Goal: Navigation & Orientation: Find specific page/section

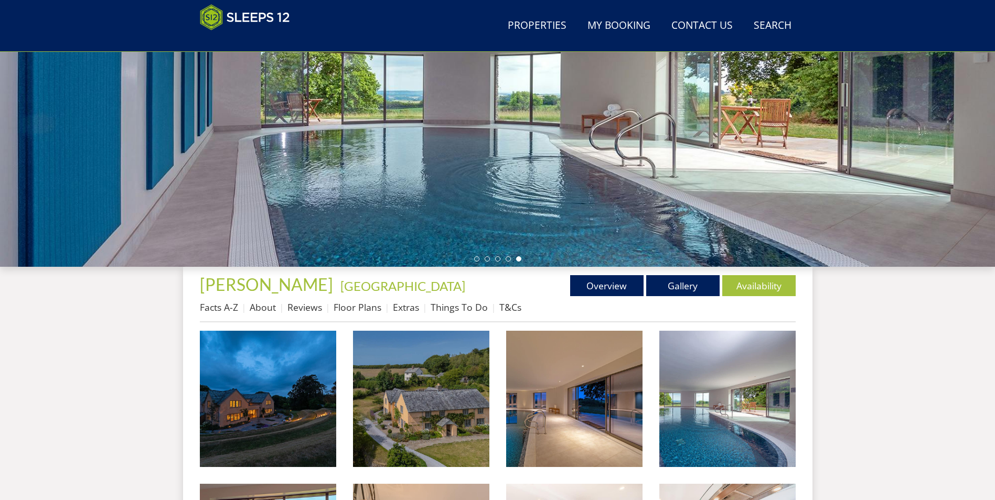
scroll to position [152, 0]
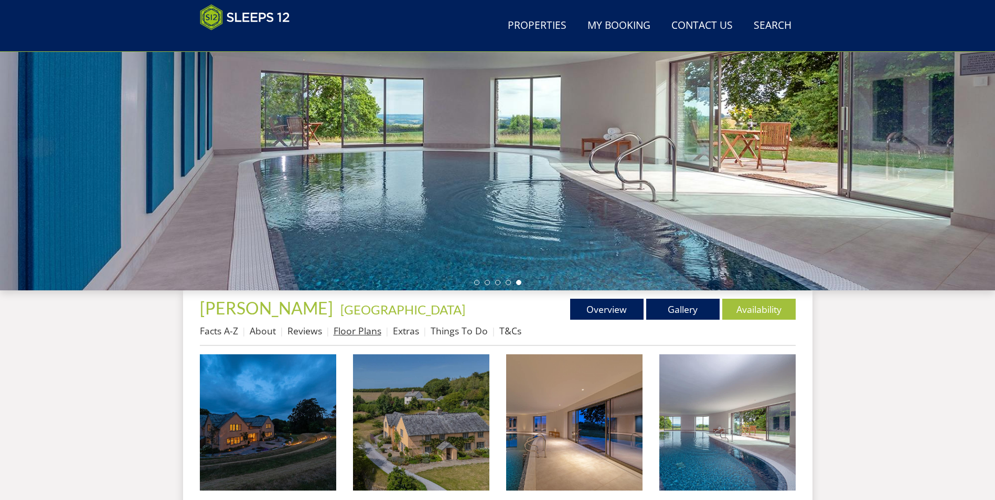
click at [366, 335] on link "Floor Plans" at bounding box center [358, 331] width 48 height 13
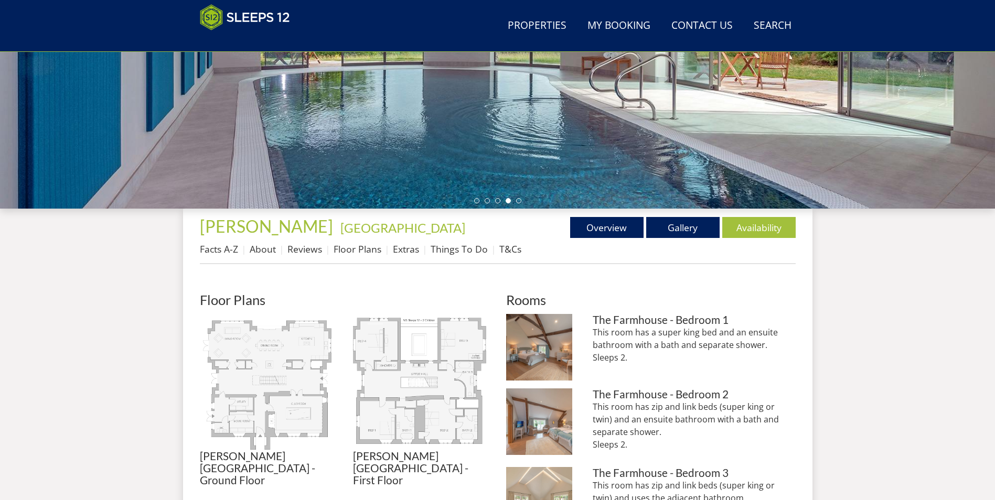
scroll to position [174, 0]
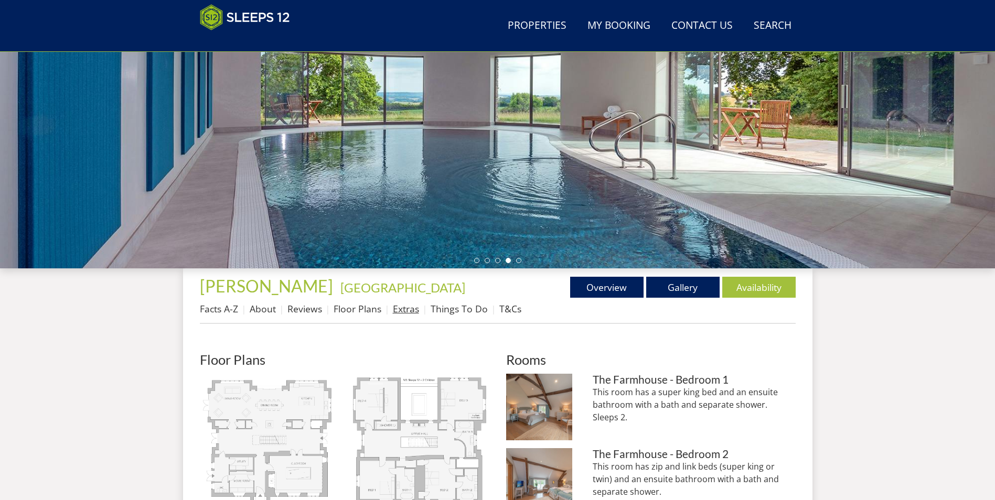
click at [402, 312] on link "Extras" at bounding box center [406, 309] width 26 height 13
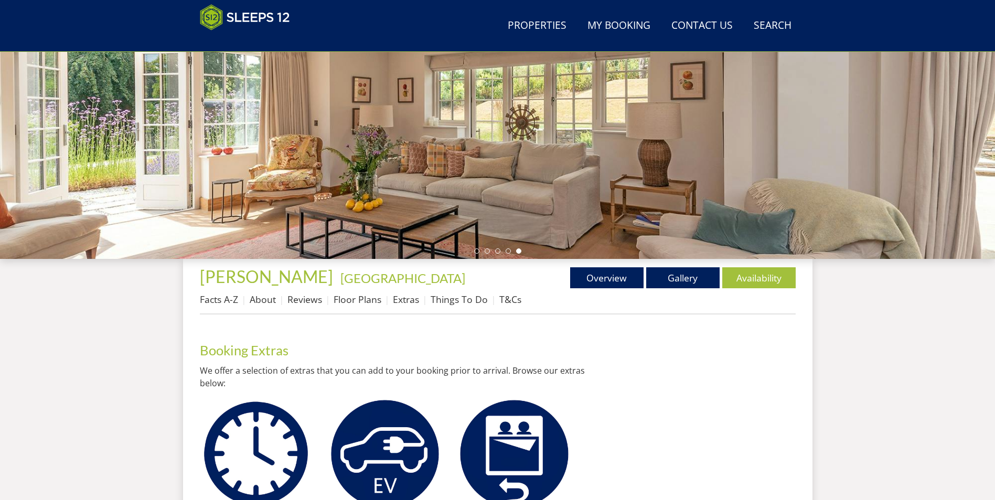
scroll to position [177, 0]
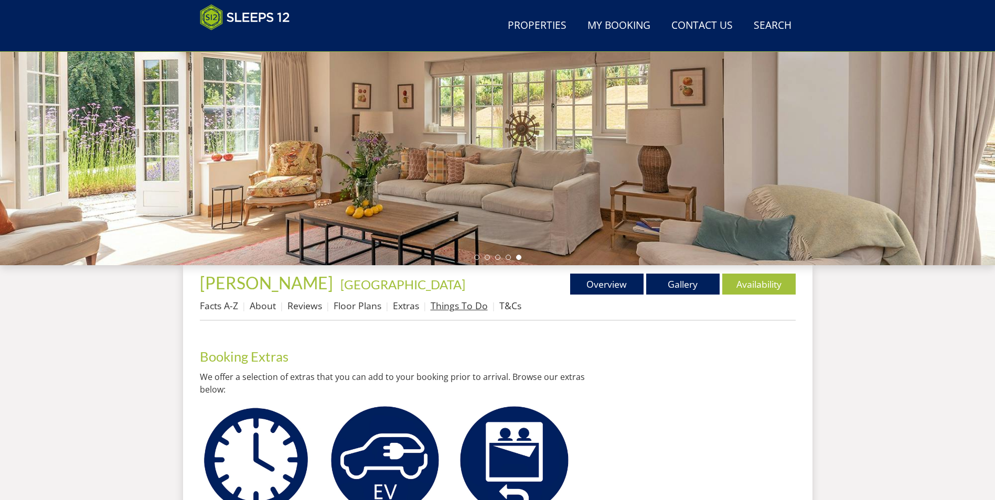
click at [460, 309] on link "Things To Do" at bounding box center [459, 305] width 57 height 13
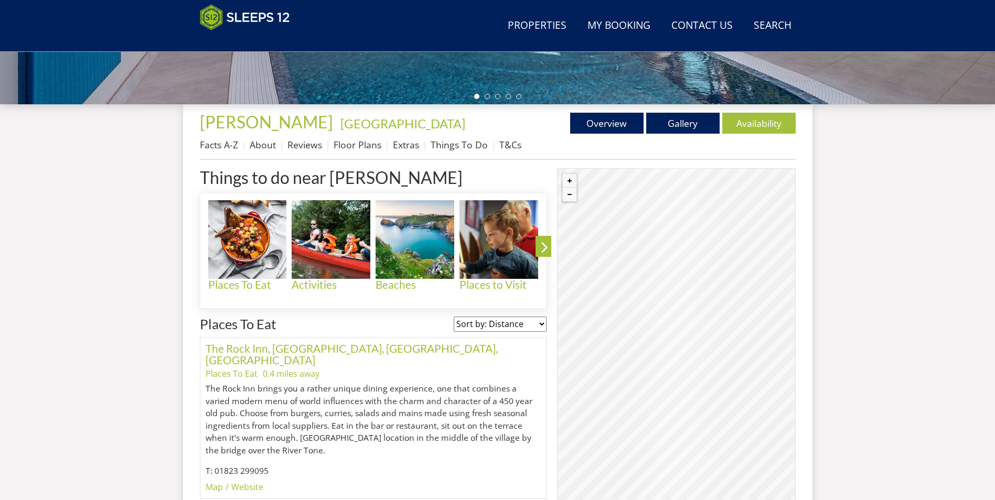
scroll to position [377, 0]
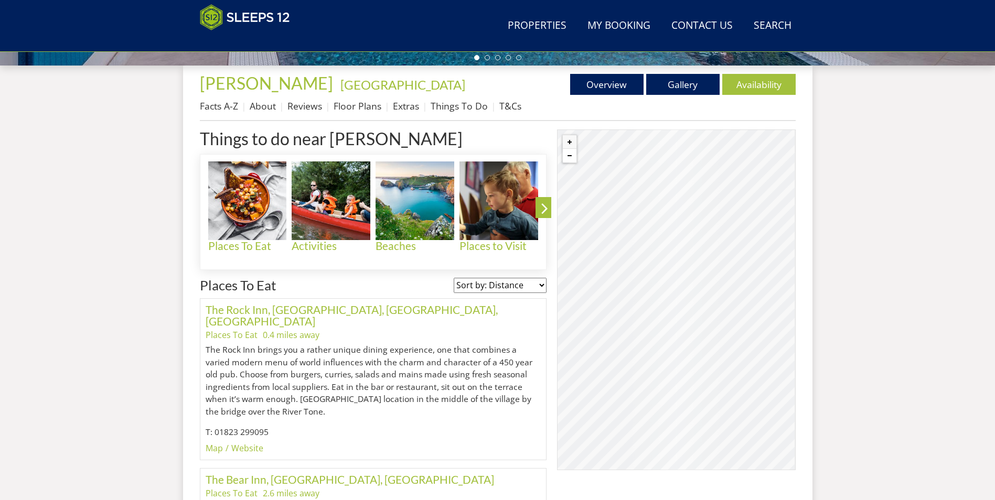
click at [571, 160] on button "Zoom out" at bounding box center [570, 156] width 14 height 14
click at [569, 145] on button "Zoom in" at bounding box center [570, 142] width 14 height 14
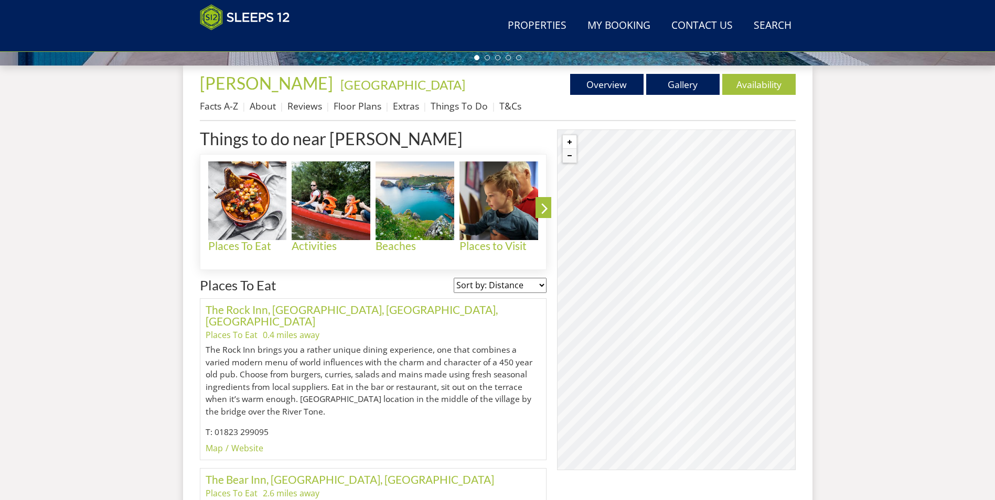
click at [569, 145] on button "Zoom in" at bounding box center [570, 142] width 14 height 14
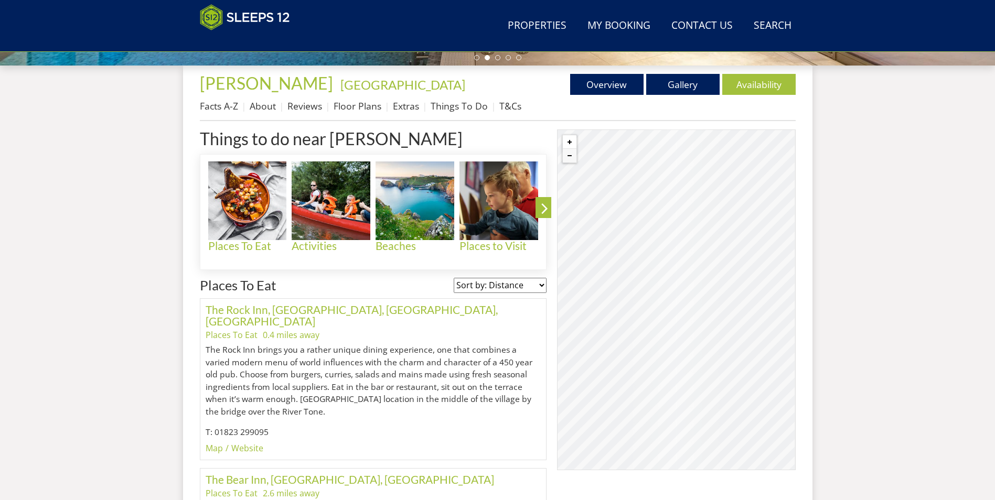
click at [569, 145] on button "Zoom in" at bounding box center [570, 142] width 14 height 14
drag, startPoint x: 637, startPoint y: 241, endPoint x: 674, endPoint y: 277, distance: 52.7
click at [674, 277] on div "© MapTiler © OpenStreetMap contributors" at bounding box center [676, 300] width 238 height 341
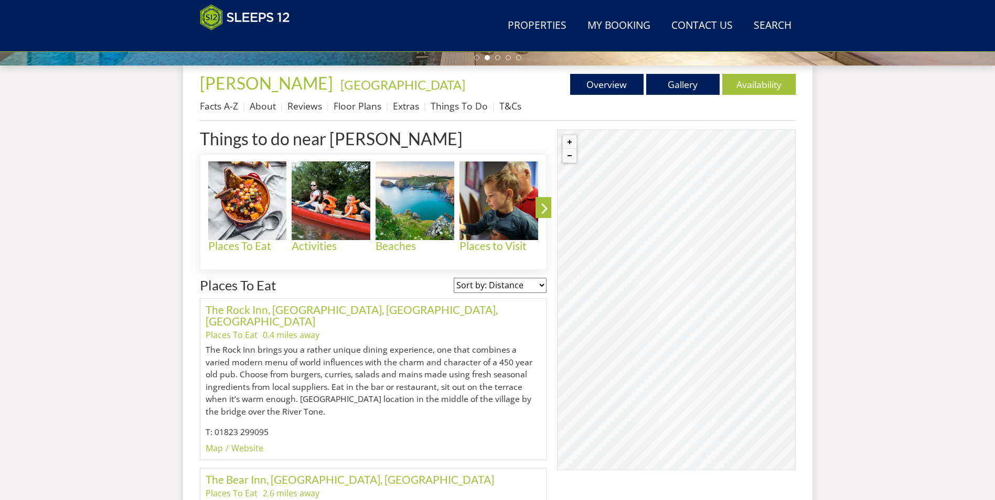
drag, startPoint x: 598, startPoint y: 218, endPoint x: 621, endPoint y: 256, distance: 45.1
click at [621, 256] on div "© MapTiler © OpenStreetMap contributors" at bounding box center [676, 300] width 238 height 341
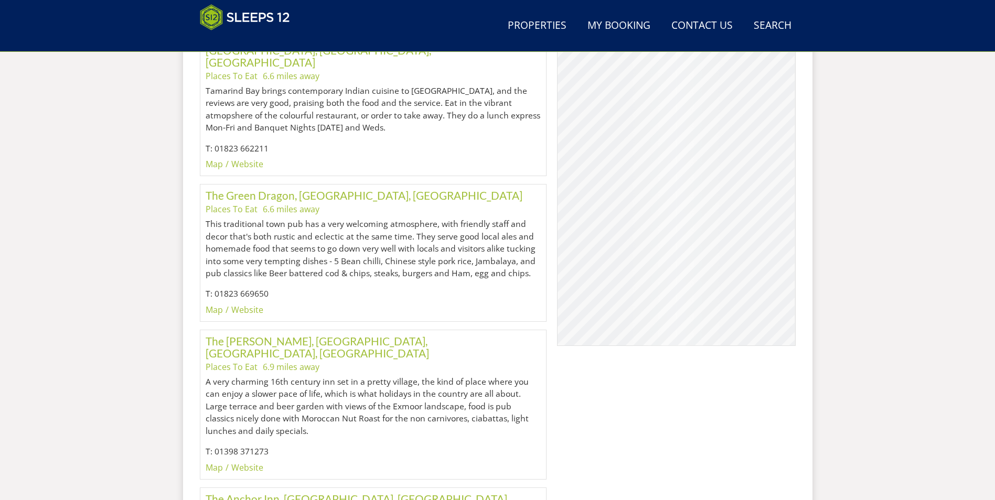
scroll to position [2631, 0]
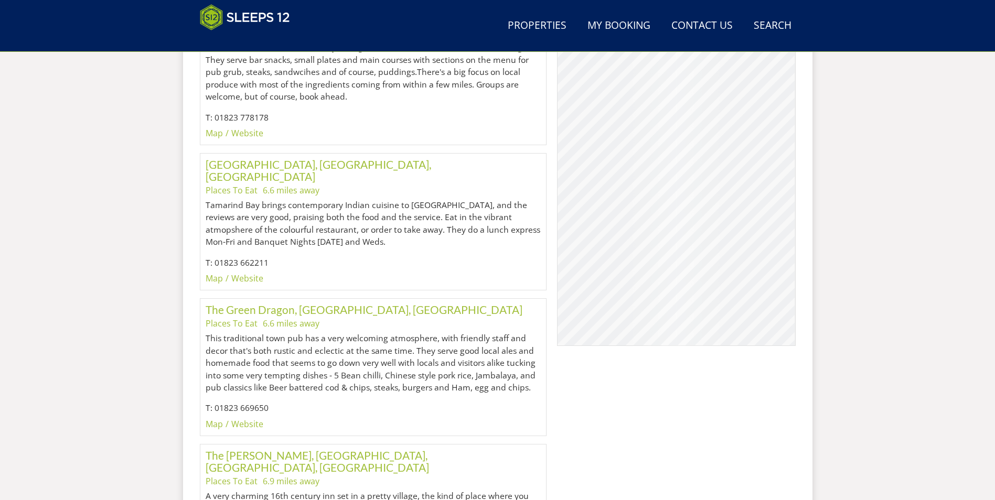
drag, startPoint x: 611, startPoint y: 180, endPoint x: 619, endPoint y: 232, distance: 52.4
click at [619, 232] on div "© MapTiler © OpenStreetMap contributors" at bounding box center [676, 175] width 238 height 341
click at [640, 229] on div "© MapTiler © OpenStreetMap contributors" at bounding box center [676, 175] width 238 height 341
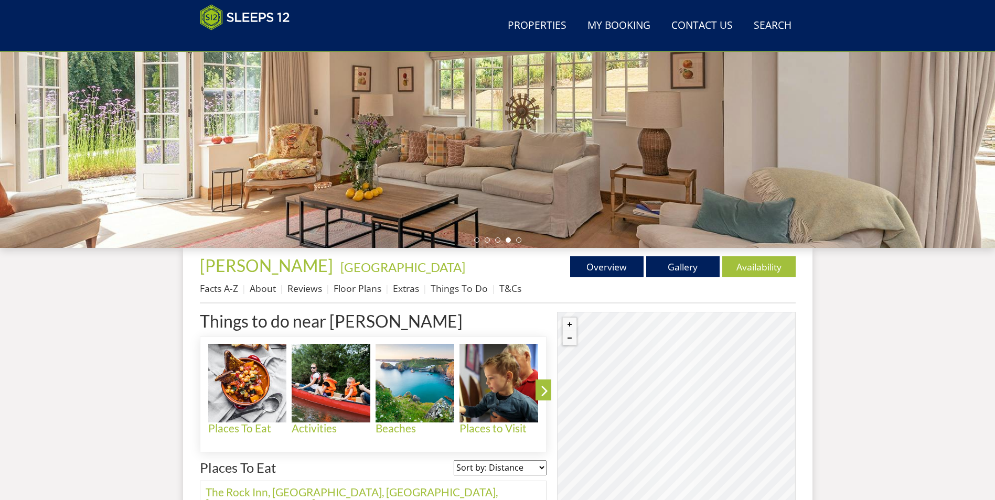
scroll to position [219, 0]
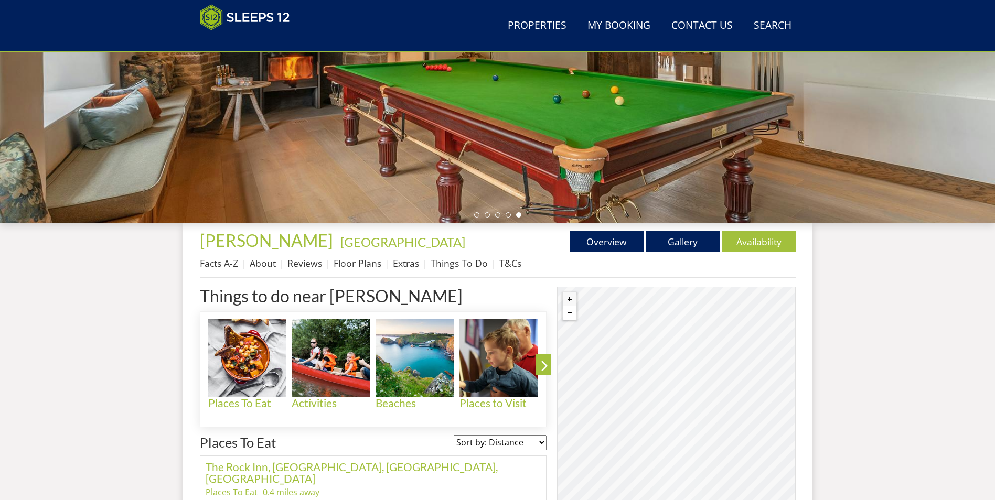
click at [571, 317] on button "Zoom out" at bounding box center [570, 313] width 14 height 14
click at [581, 356] on div "© MapTiler © OpenStreetMap contributors" at bounding box center [676, 457] width 238 height 341
click at [581, 351] on div "© MapTiler © OpenStreetMap contributors" at bounding box center [676, 457] width 238 height 341
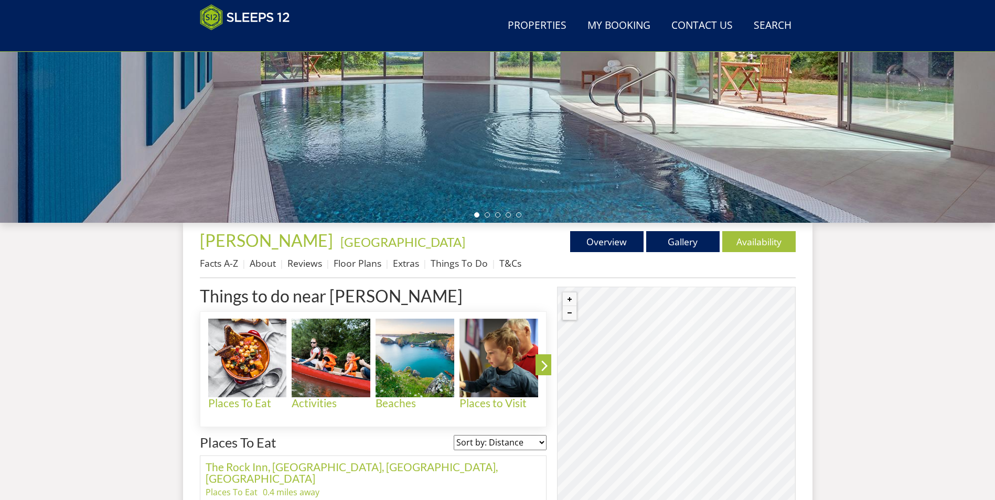
click at [588, 360] on div "© MapTiler © OpenStreetMap contributors" at bounding box center [676, 457] width 238 height 341
click at [587, 358] on div "© MapTiler © OpenStreetMap contributors" at bounding box center [676, 457] width 238 height 341
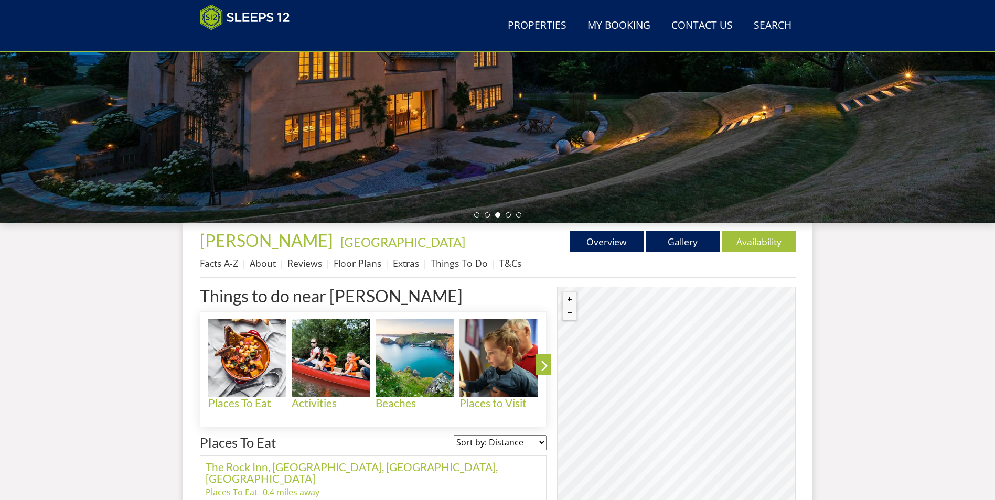
drag, startPoint x: 594, startPoint y: 370, endPoint x: 644, endPoint y: 361, distance: 51.0
click at [646, 375] on div "© MapTiler © OpenStreetMap contributors" at bounding box center [676, 457] width 238 height 341
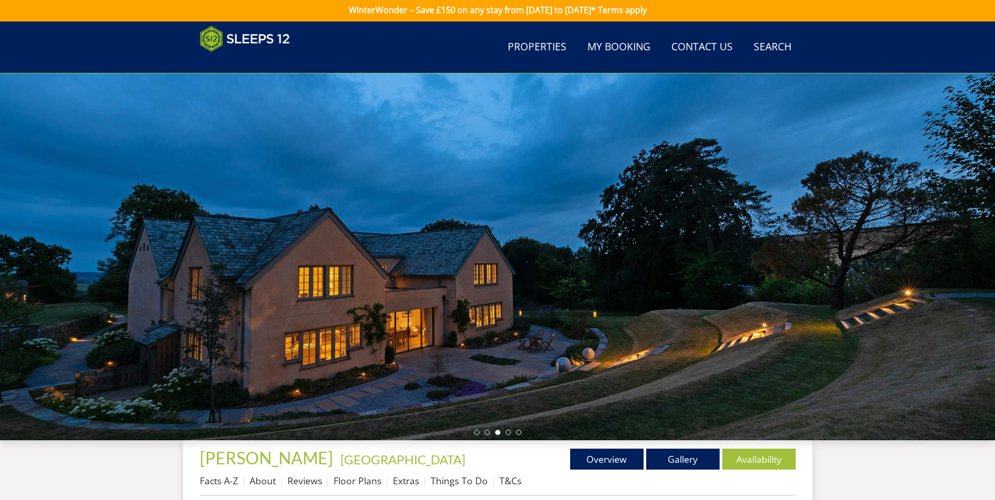
scroll to position [0, 0]
